Goal: Task Accomplishment & Management: Manage account settings

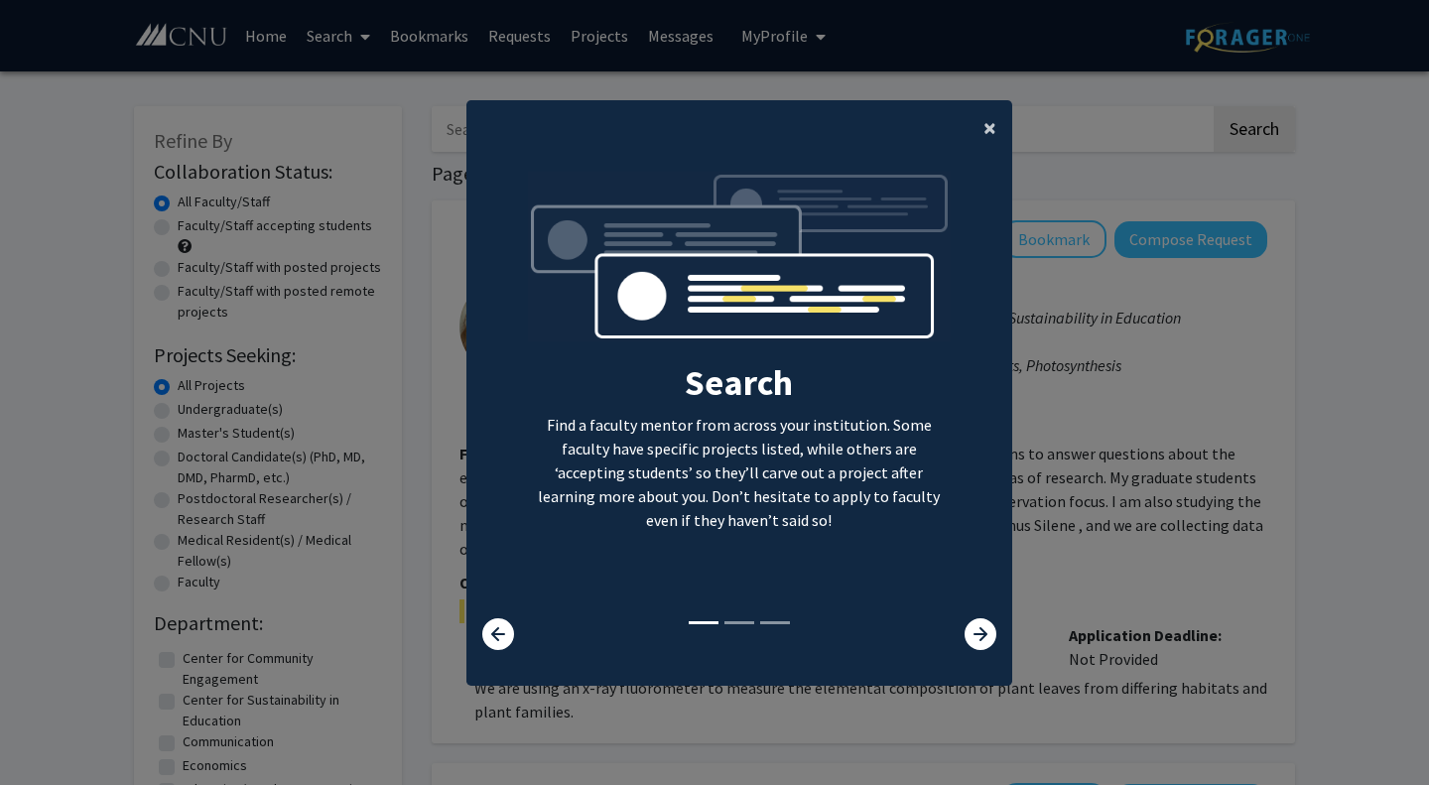
click at [984, 134] on span "×" at bounding box center [990, 127] width 13 height 31
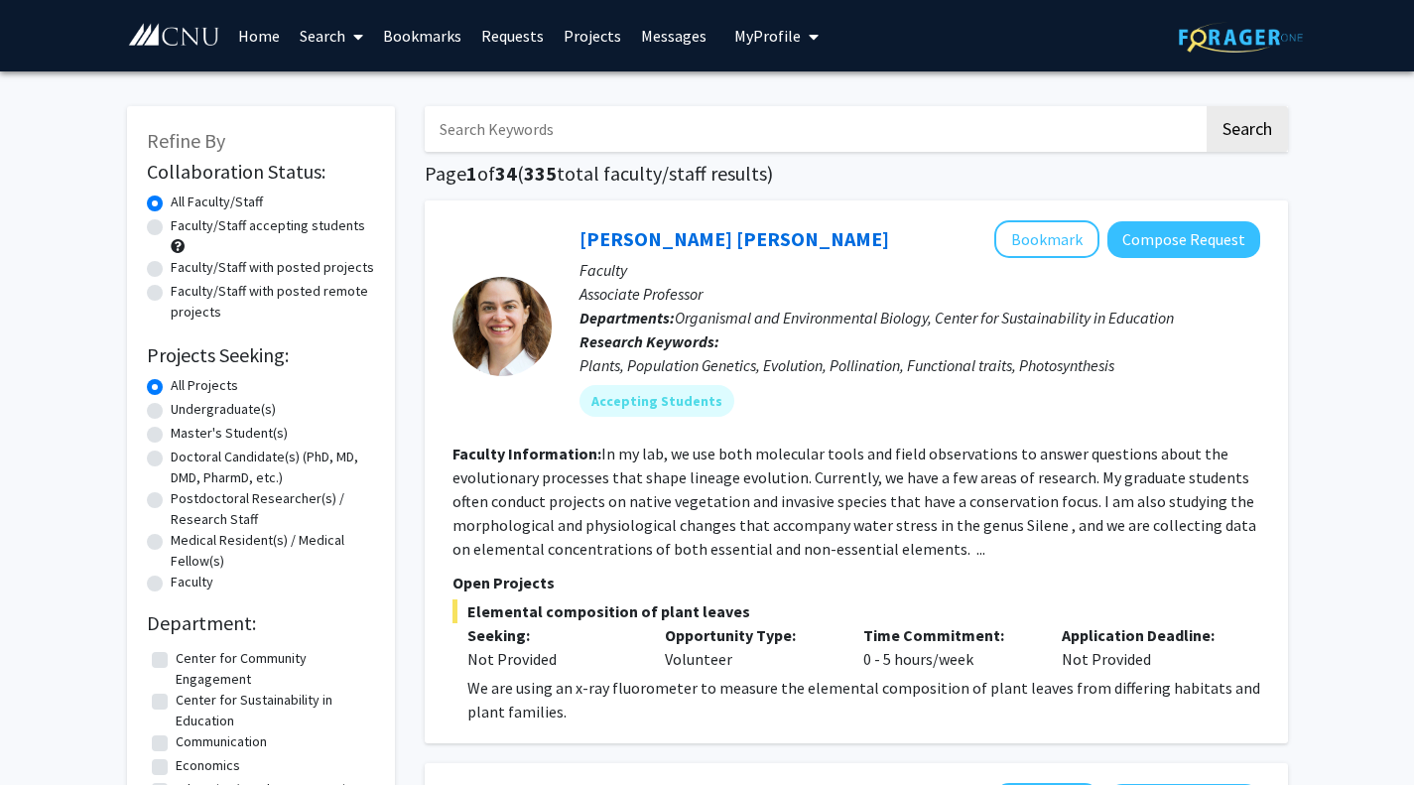
click at [759, 33] on span "My Profile" at bounding box center [767, 36] width 66 height 20
click at [826, 108] on span "View Profile" at bounding box center [852, 114] width 109 height 22
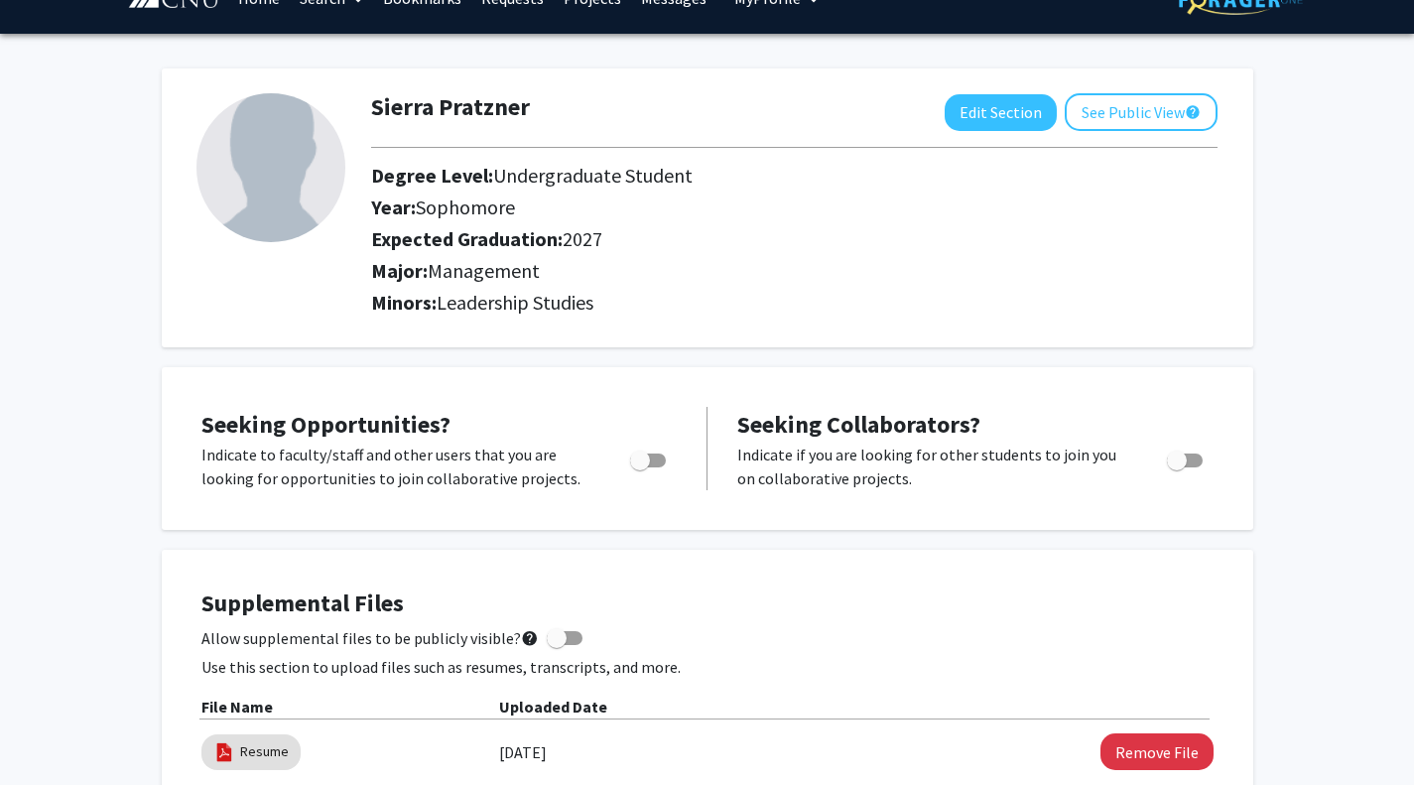
scroll to position [41, 0]
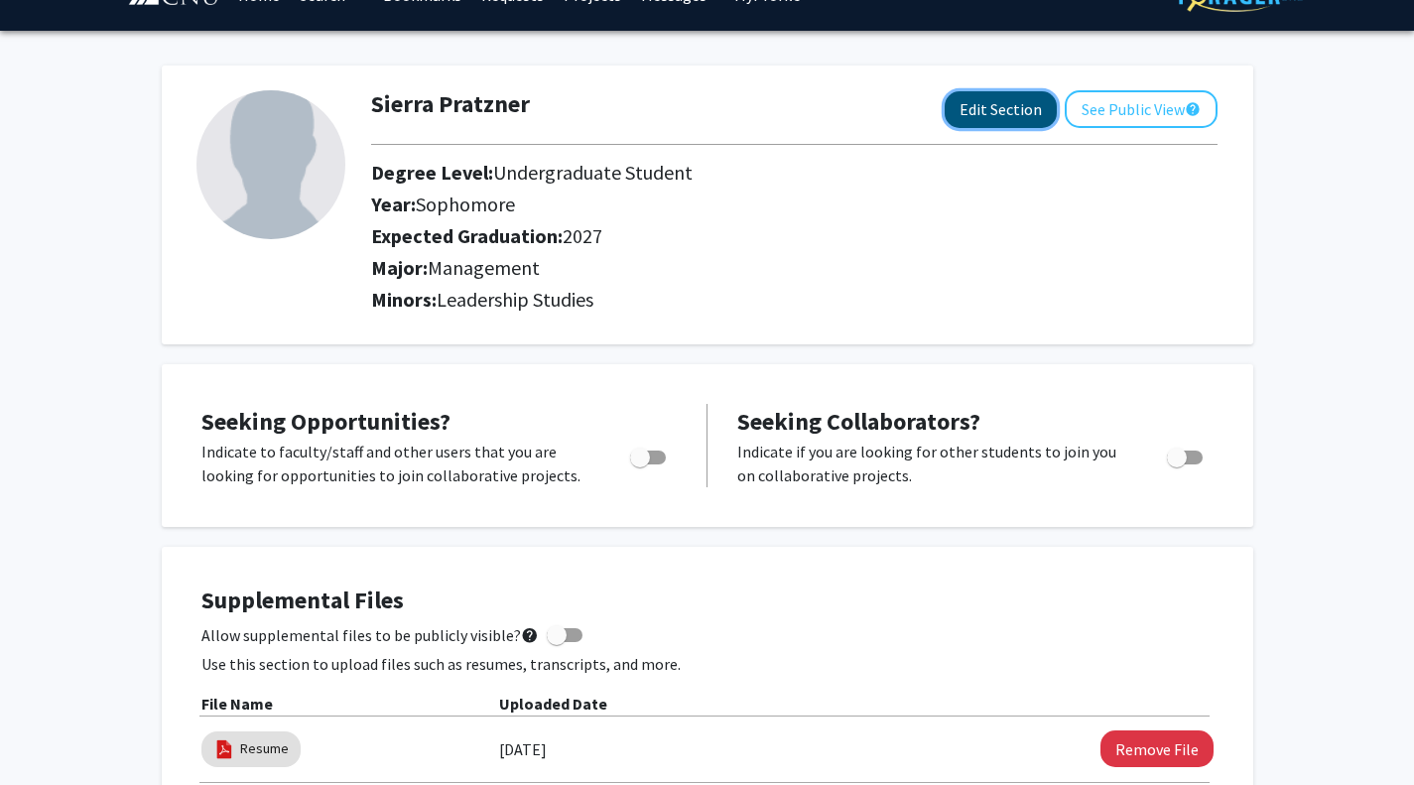
click at [998, 111] on button "Edit Section" at bounding box center [1001, 109] width 112 height 37
select select "sophomore"
select select "2027"
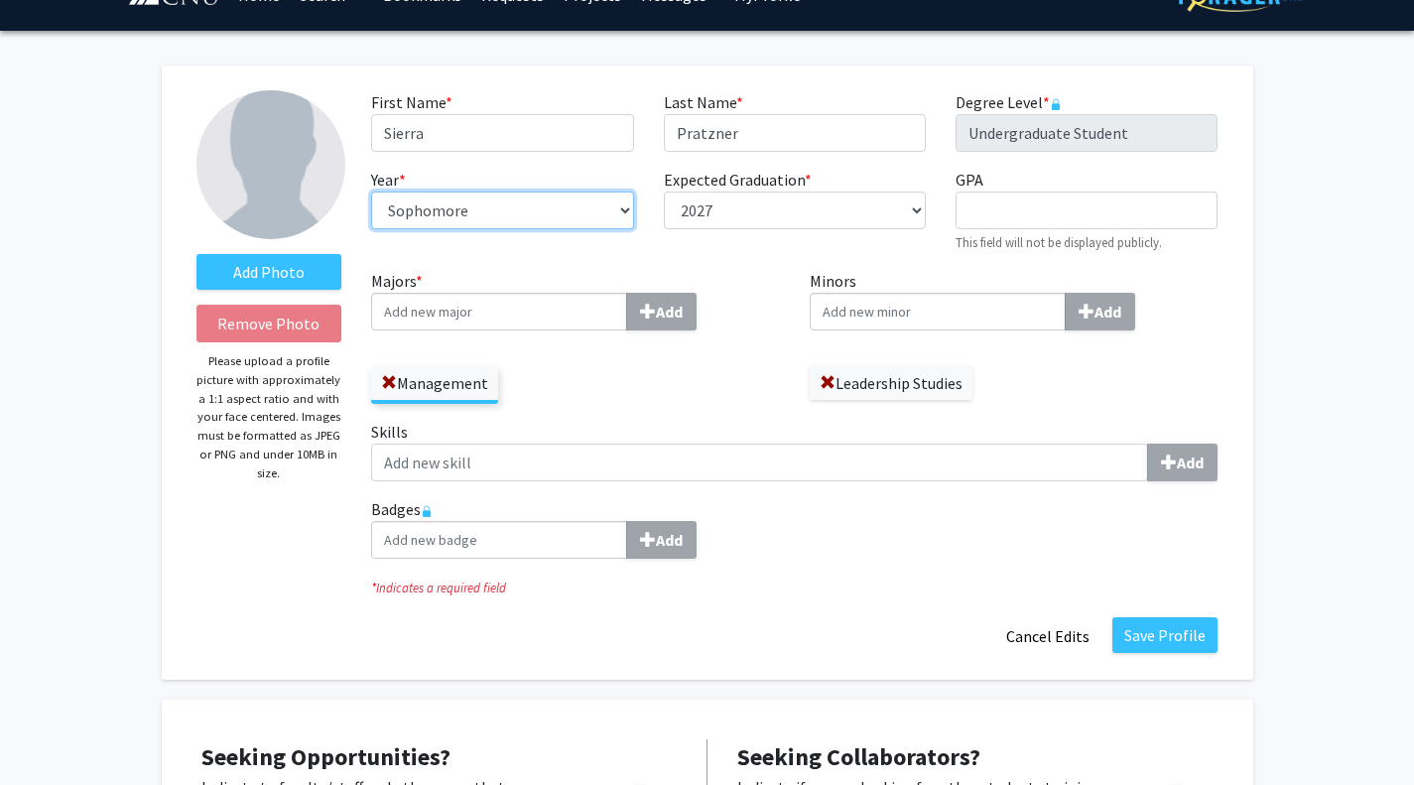
click at [625, 209] on select "--- First-year Sophomore Junior Senior Postbaccalaureate Certificate" at bounding box center [502, 211] width 262 height 38
select select "junior"
click at [371, 192] on select "--- First-year Sophomore Junior Senior Postbaccalaureate Certificate" at bounding box center [502, 211] width 262 height 38
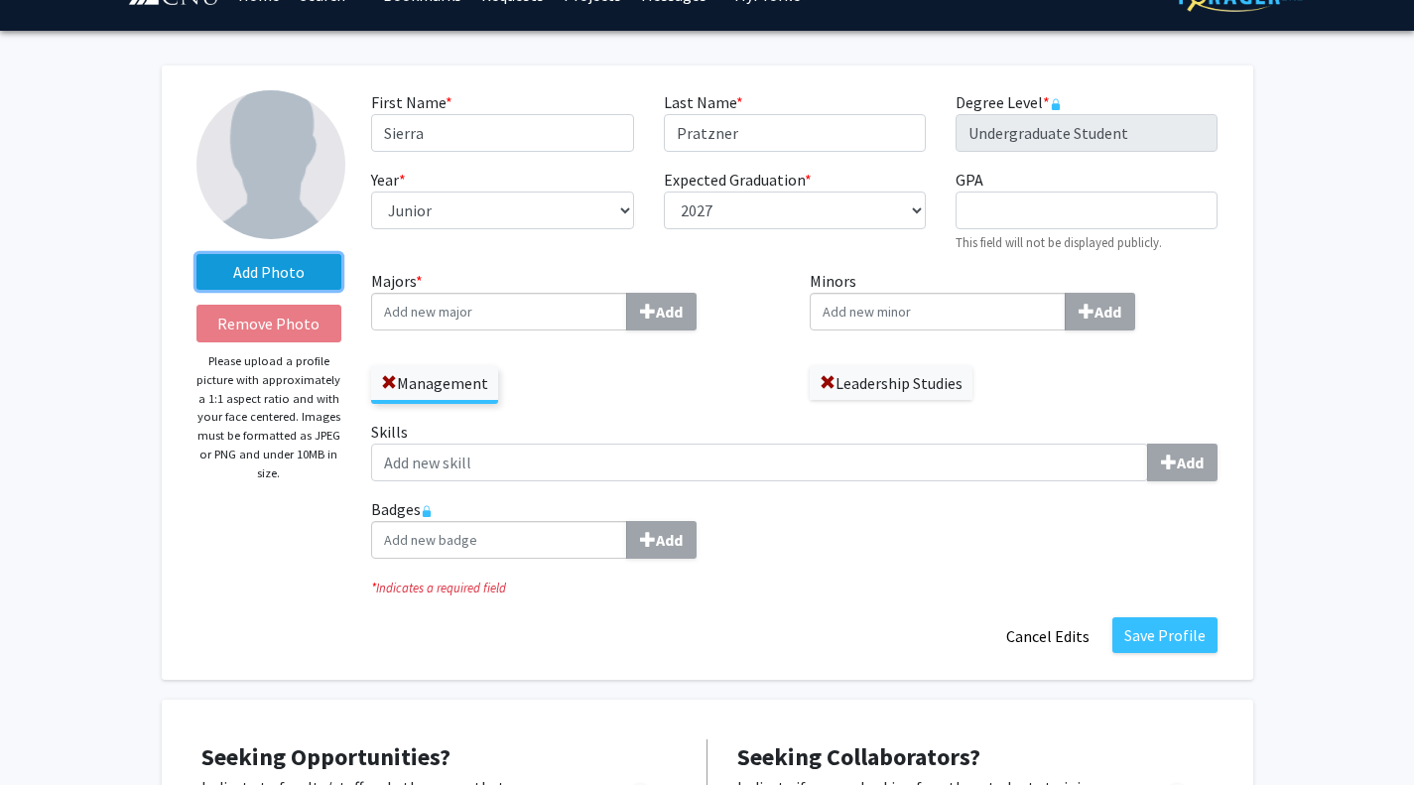
click at [271, 269] on label "Add Photo" at bounding box center [270, 272] width 146 height 36
click at [0, 0] on input "Add Photo" at bounding box center [0, 0] width 0 height 0
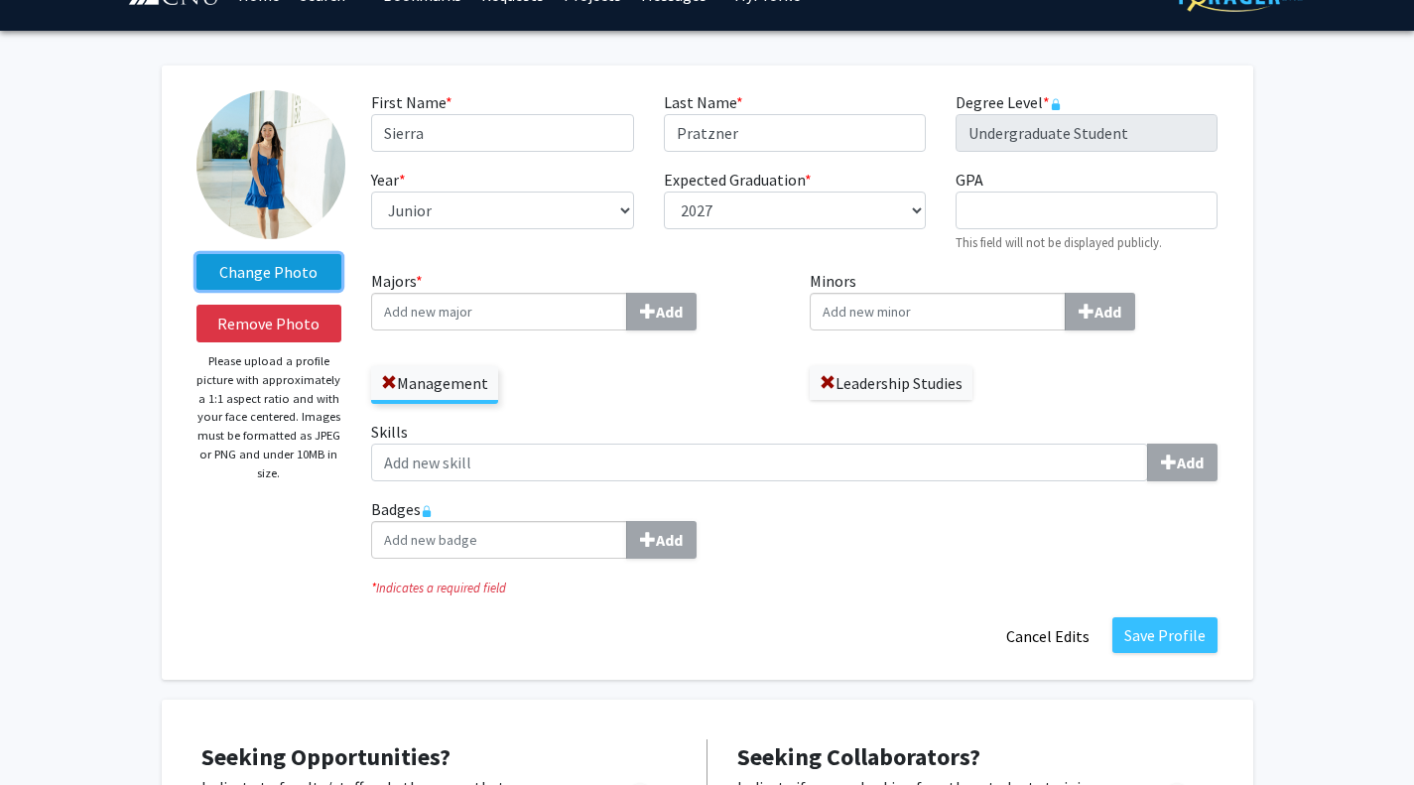
click at [272, 282] on label "Change Photo" at bounding box center [270, 272] width 146 height 36
click at [0, 0] on input "Change Photo" at bounding box center [0, 0] width 0 height 0
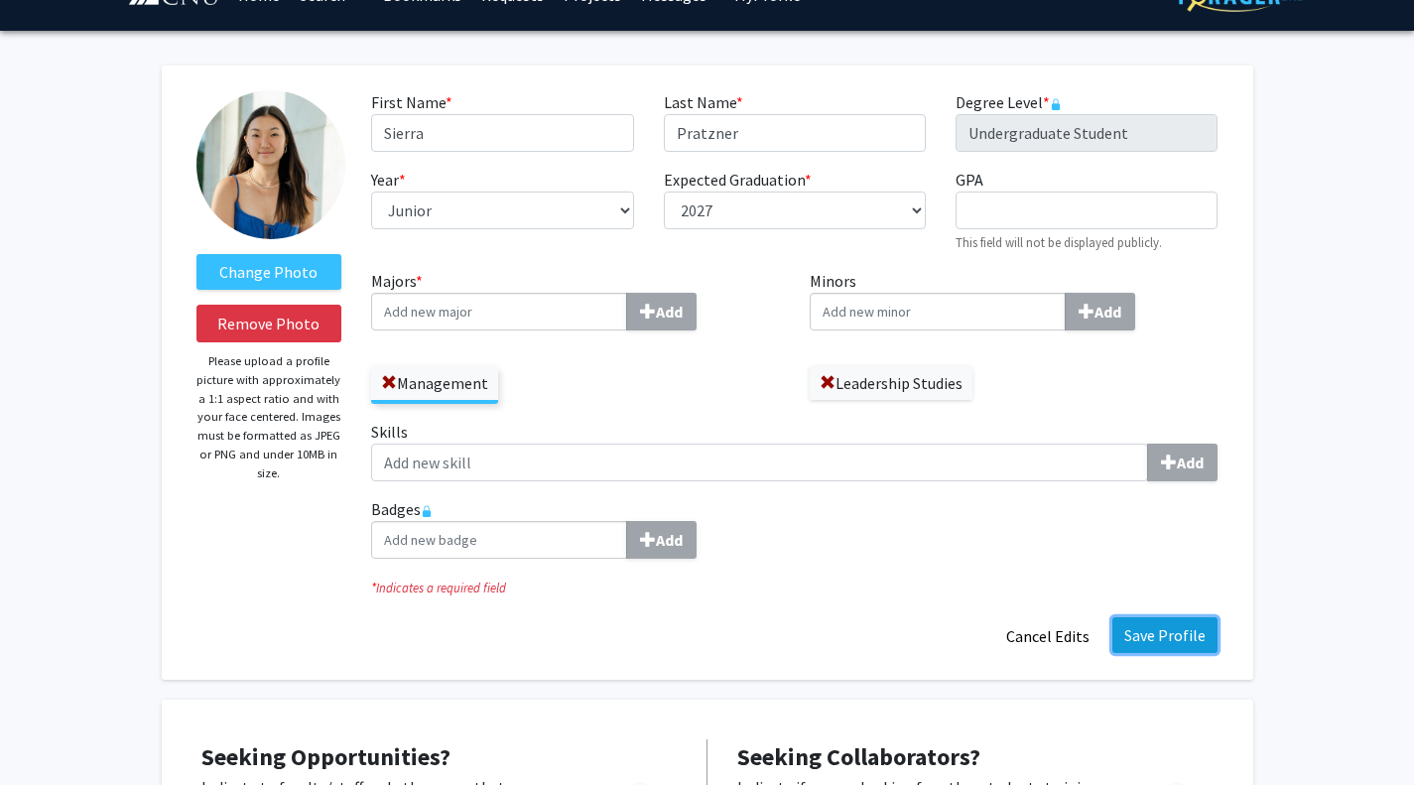
click at [1178, 630] on button "Save Profile" at bounding box center [1165, 635] width 105 height 36
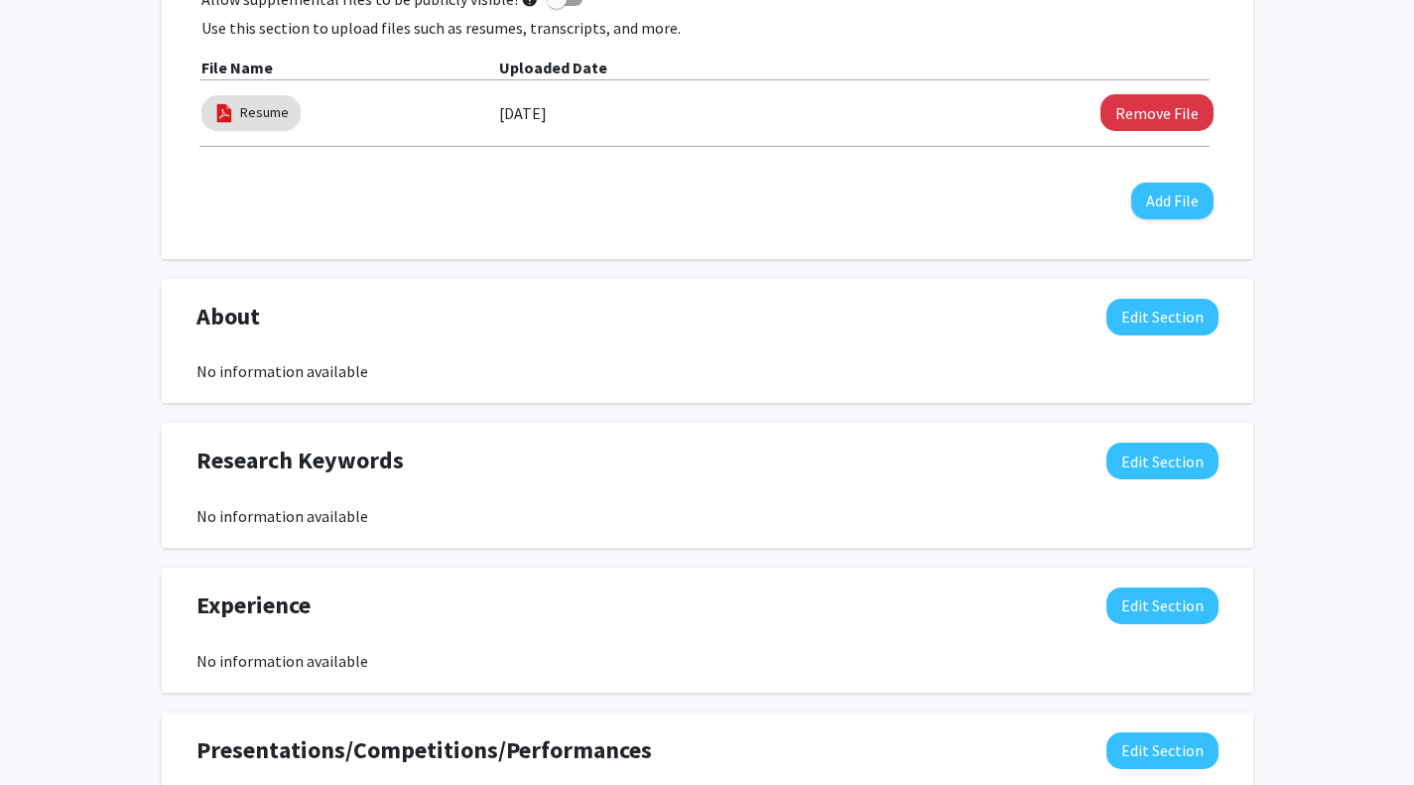
scroll to position [678, 0]
